Goal: Task Accomplishment & Management: Manage account settings

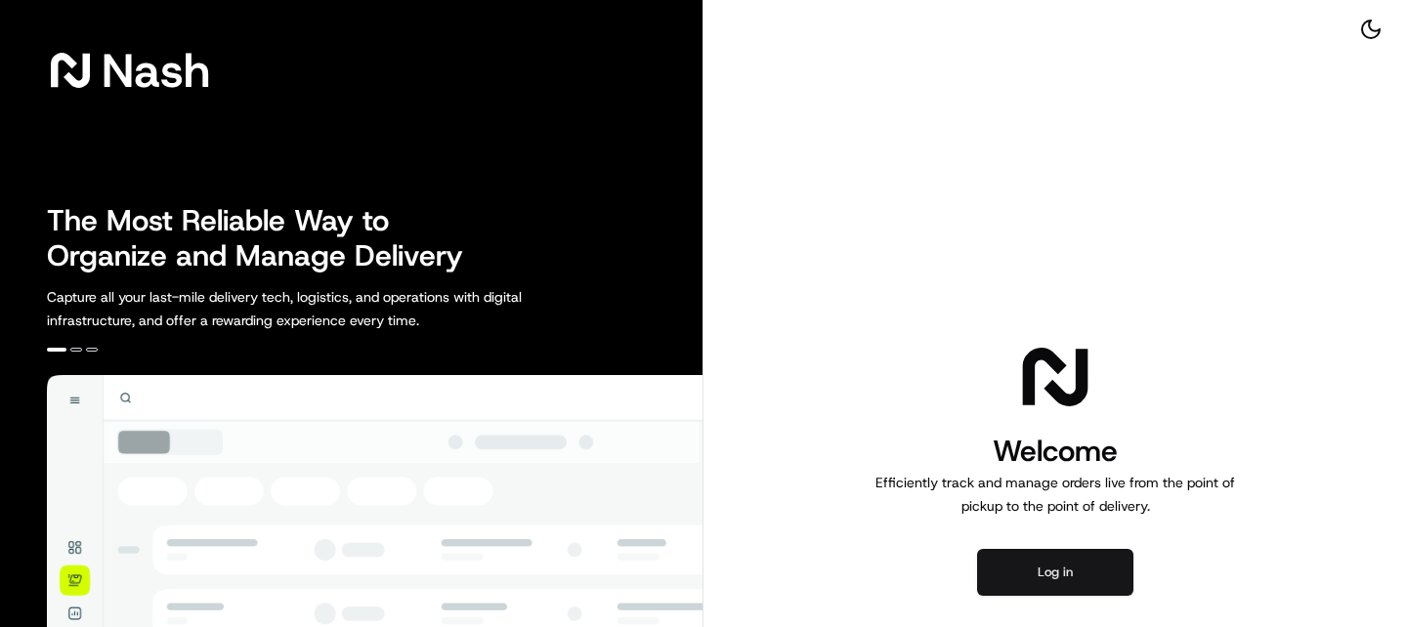
click at [1089, 576] on button "Log in" at bounding box center [1055, 572] width 156 height 47
